Goal: Task Accomplishment & Management: Use online tool/utility

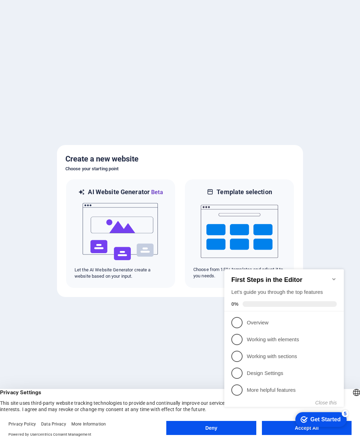
click at [334, 277] on icon "Minimize checklist" at bounding box center [334, 280] width 6 height 6
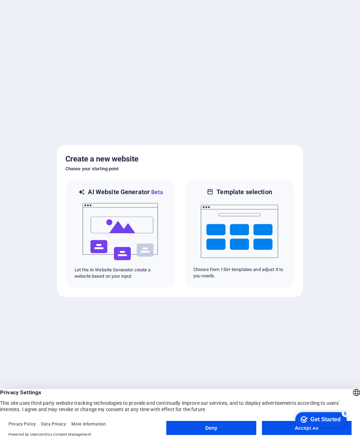
click at [280, 429] on button "Accept All" at bounding box center [307, 428] width 90 height 14
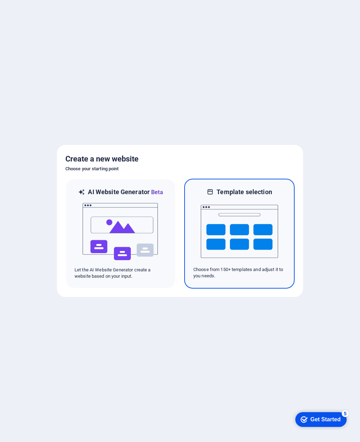
click at [250, 228] on img at bounding box center [239, 231] width 77 height 70
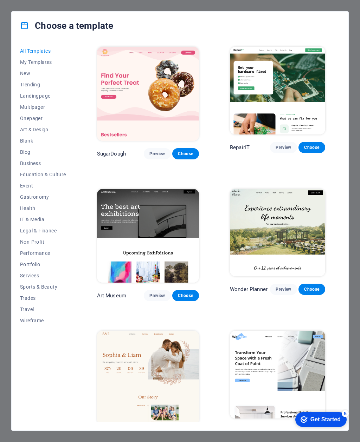
click at [178, 293] on span "Choose" at bounding box center [185, 296] width 15 height 6
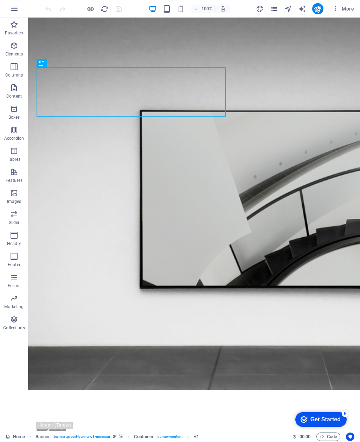
click at [350, 6] on span "More" at bounding box center [343, 8] width 22 height 7
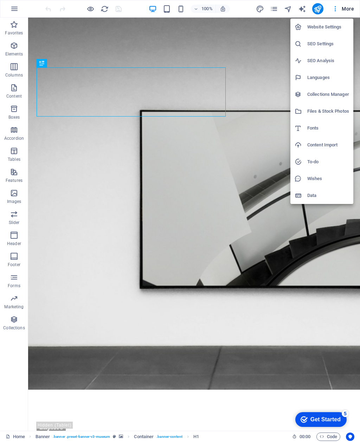
click at [264, 88] on div at bounding box center [180, 221] width 360 height 442
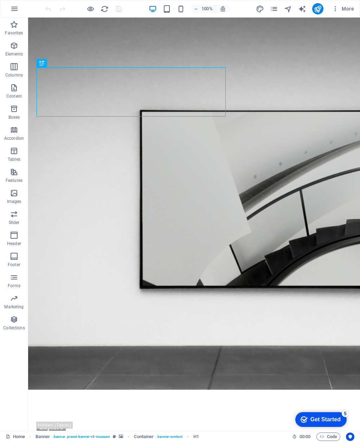
click at [318, 10] on icon "publish" at bounding box center [317, 9] width 8 height 8
